Goal: Information Seeking & Learning: Understand process/instructions

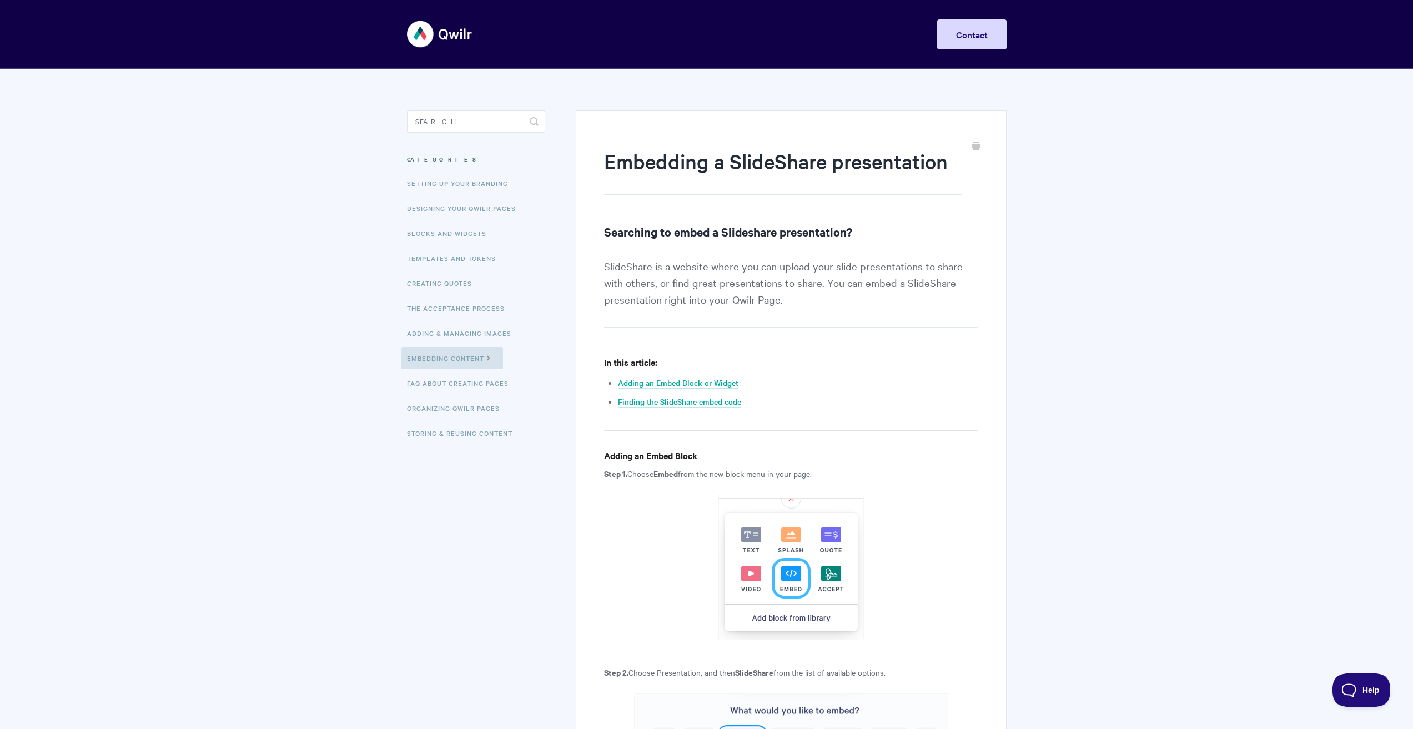
drag, startPoint x: 1029, startPoint y: 374, endPoint x: 966, endPoint y: 44, distance: 335.1
click at [699, 385] on link "Adding an Embed Block or Widget" at bounding box center [678, 383] width 120 height 12
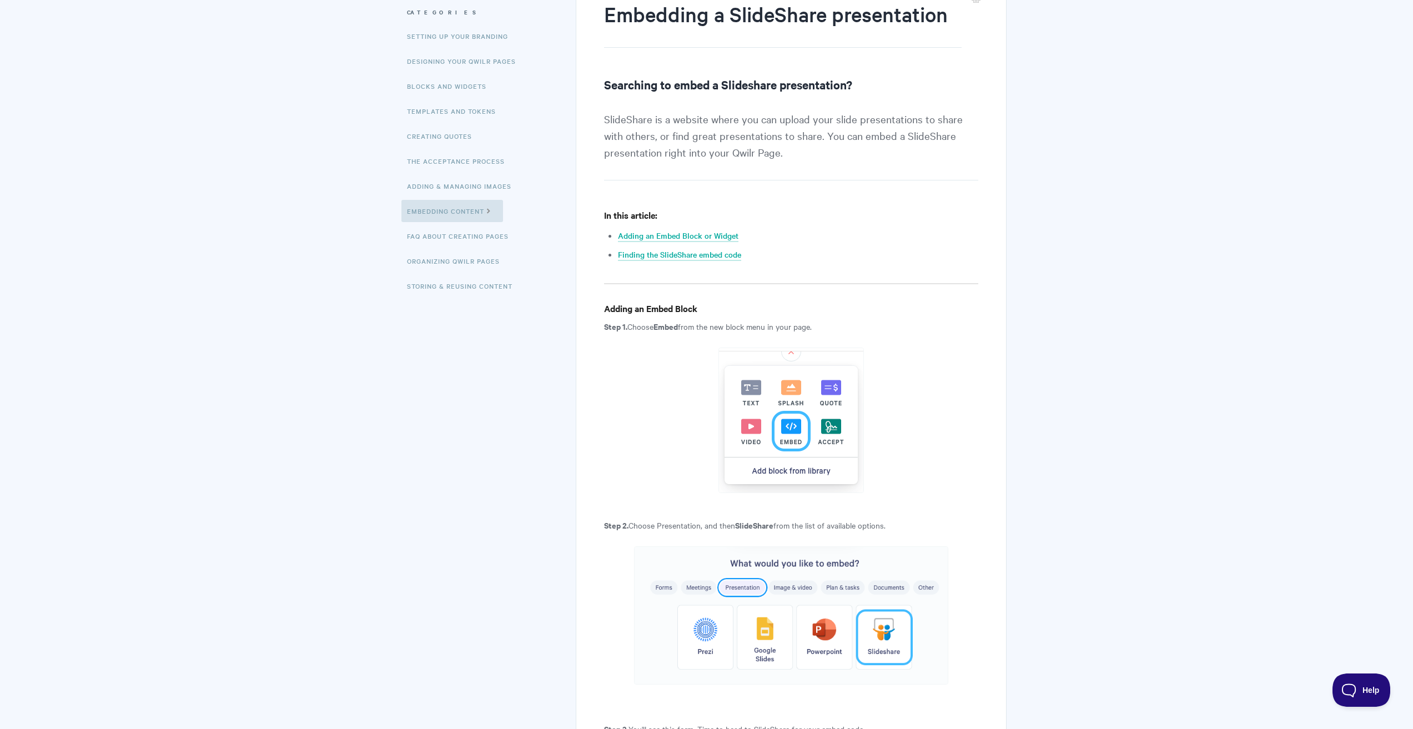
scroll to position [115, 0]
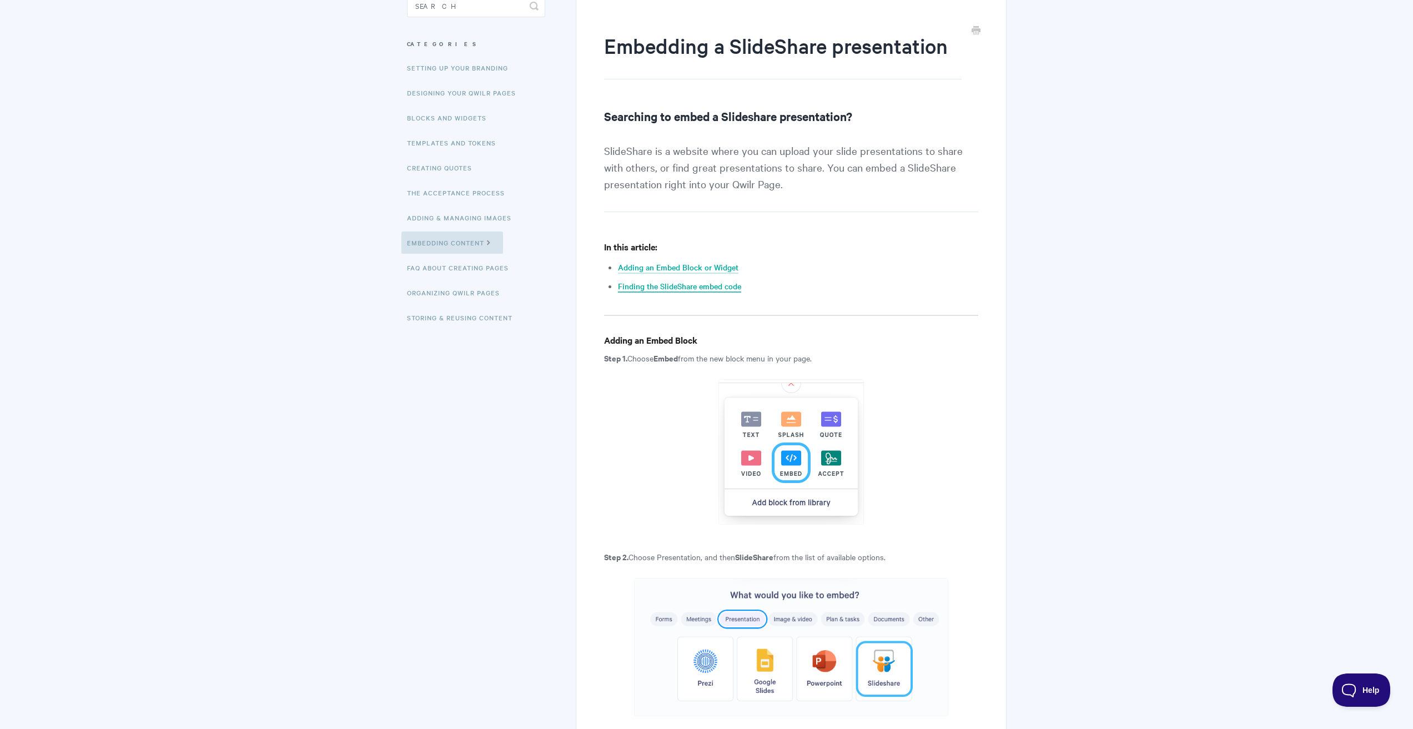
click at [717, 289] on link "Finding the SlideShare embed code" at bounding box center [679, 286] width 123 height 12
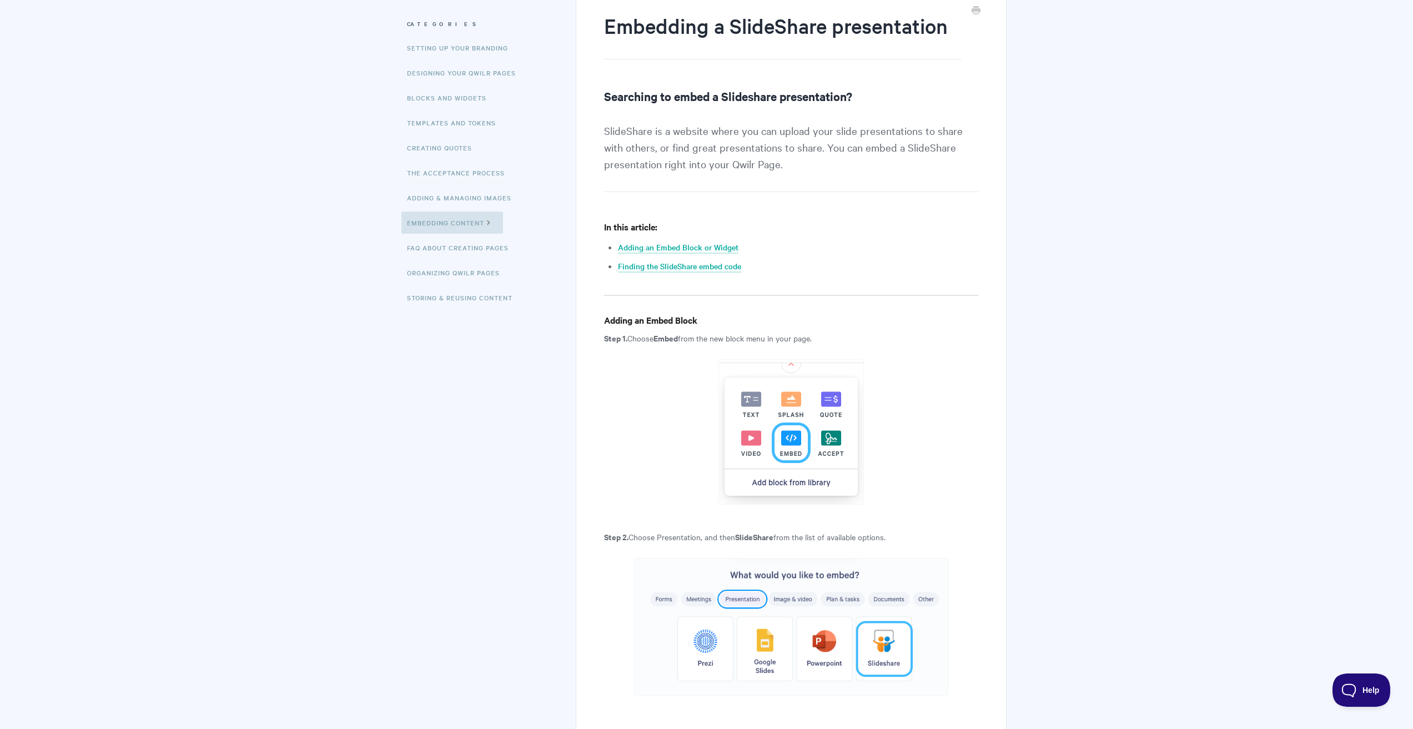
scroll to position [74, 0]
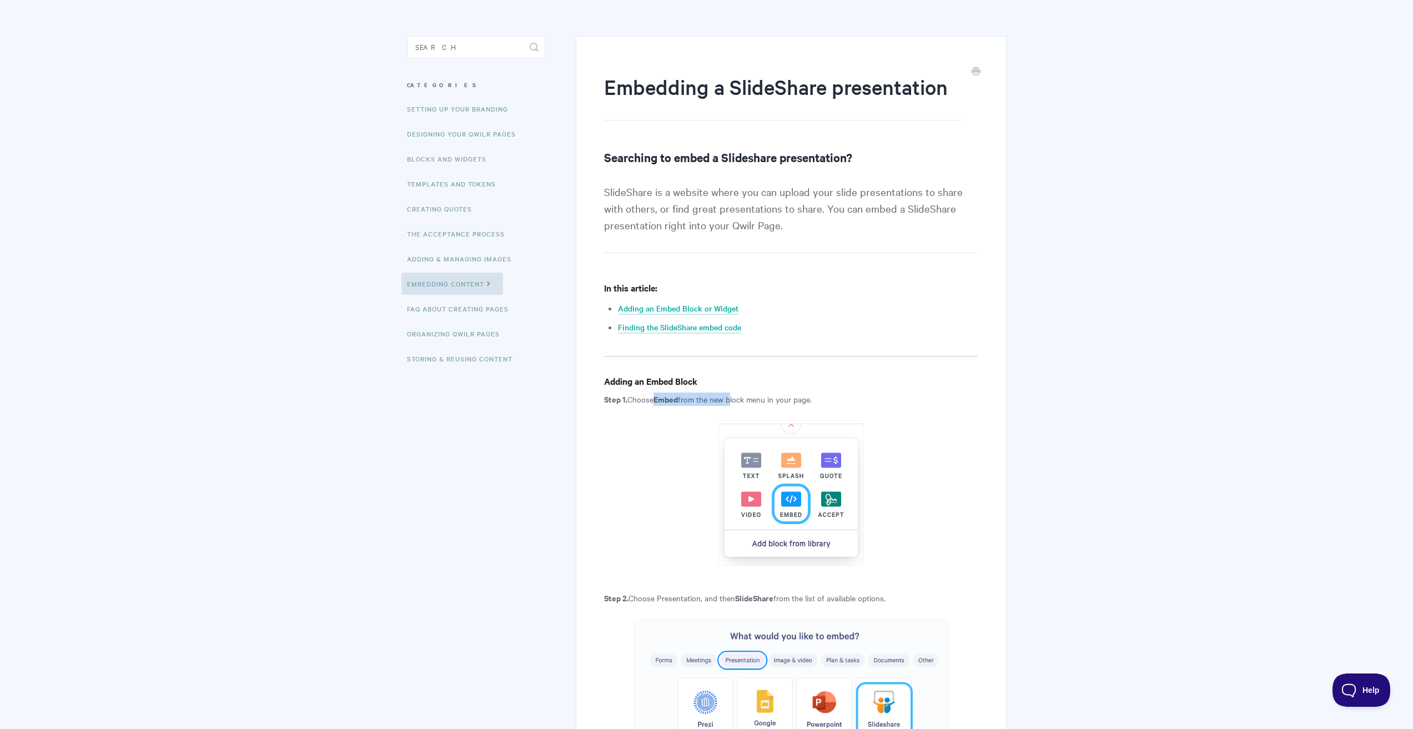
drag, startPoint x: 652, startPoint y: 399, endPoint x: 733, endPoint y: 394, distance: 80.7
click at [733, 394] on p "Step 1. Choose Embed from the new block menu in your page." at bounding box center [791, 398] width 374 height 13
drag, startPoint x: 774, startPoint y: 397, endPoint x: 733, endPoint y: 404, distance: 41.5
click at [733, 404] on p "Step 1. Choose Embed from the new block menu in your page." at bounding box center [791, 398] width 374 height 13
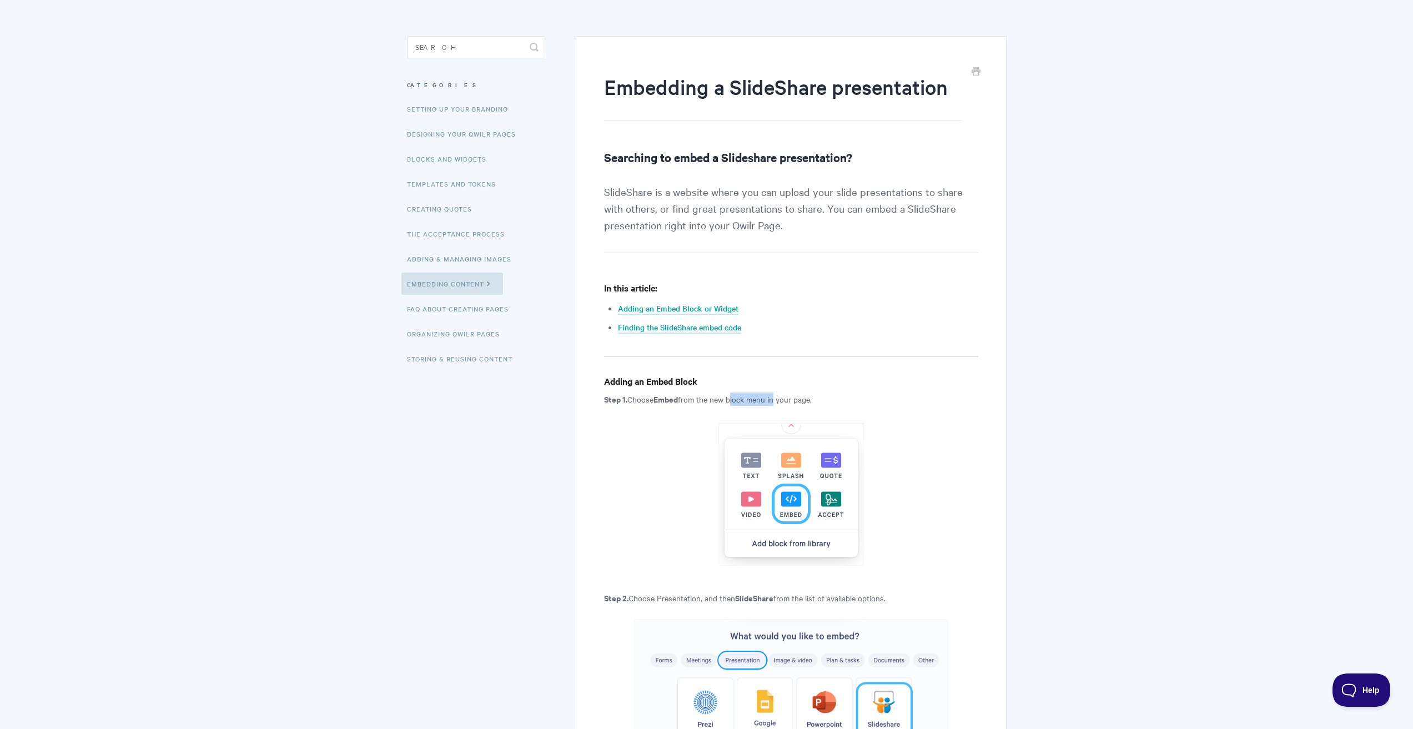
click at [783, 420] on img at bounding box center [790, 492] width 145 height 145
click at [785, 427] on img at bounding box center [790, 492] width 145 height 145
drag, startPoint x: 787, startPoint y: 429, endPoint x: 798, endPoint y: 430, distance: 11.8
click at [794, 430] on img at bounding box center [790, 492] width 145 height 145
click at [799, 431] on img at bounding box center [790, 492] width 145 height 145
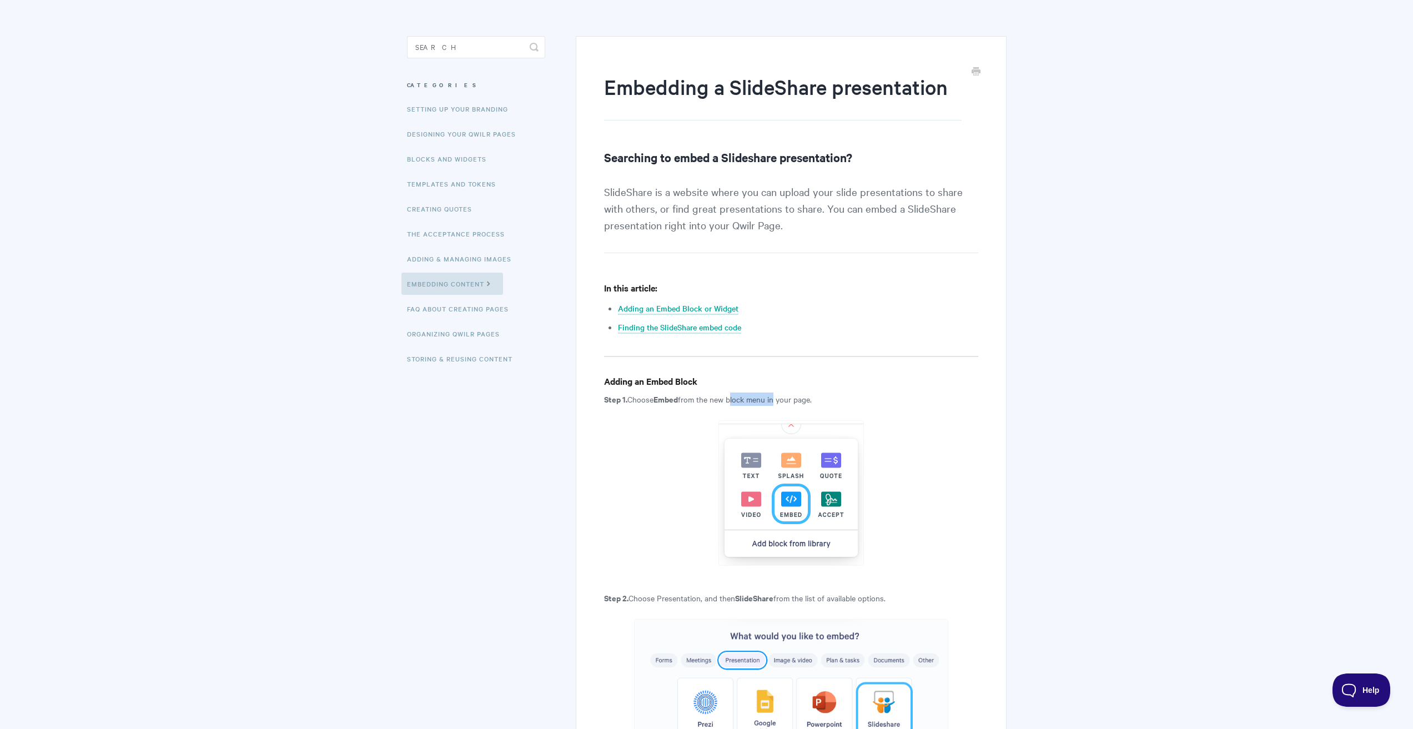
click at [775, 471] on img at bounding box center [790, 492] width 145 height 145
click at [780, 466] on img at bounding box center [790, 492] width 145 height 145
click at [782, 466] on img at bounding box center [790, 492] width 145 height 145
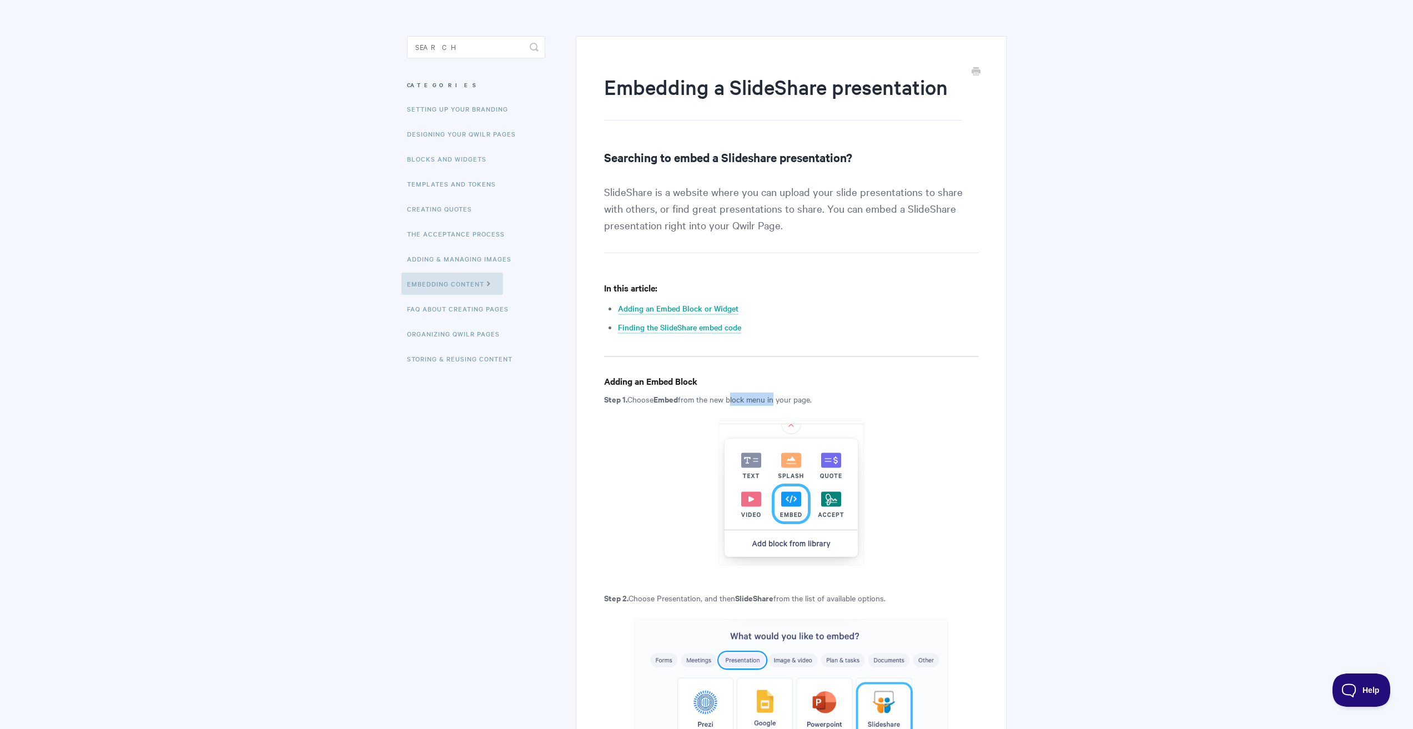
click at [782, 466] on img at bounding box center [790, 492] width 145 height 145
